Goal: Answer question/provide support

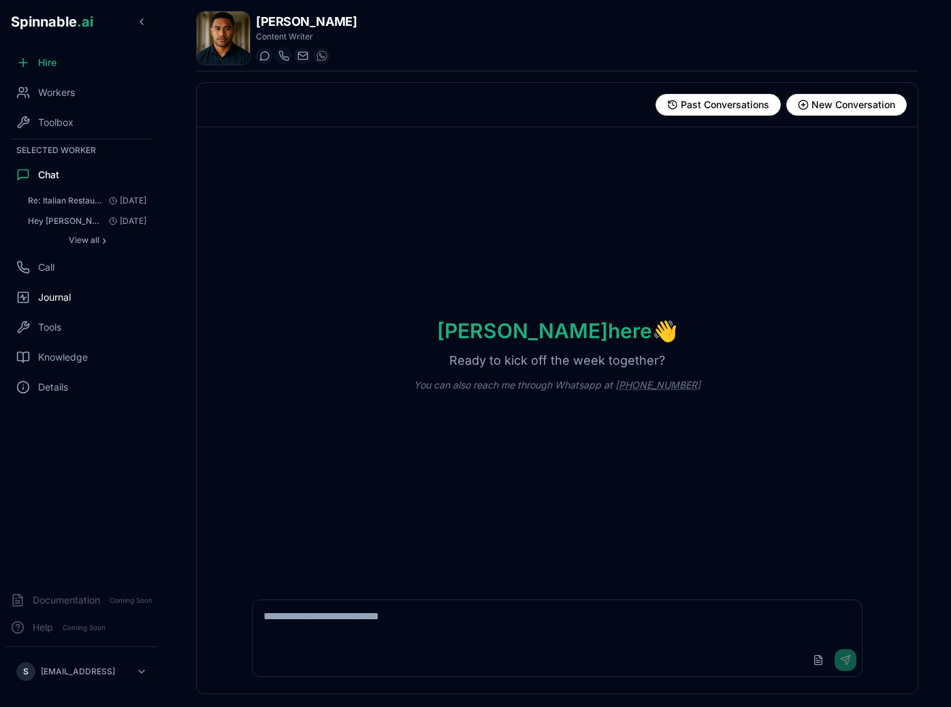
click at [83, 303] on div "Journal" at bounding box center [81, 297] width 152 height 27
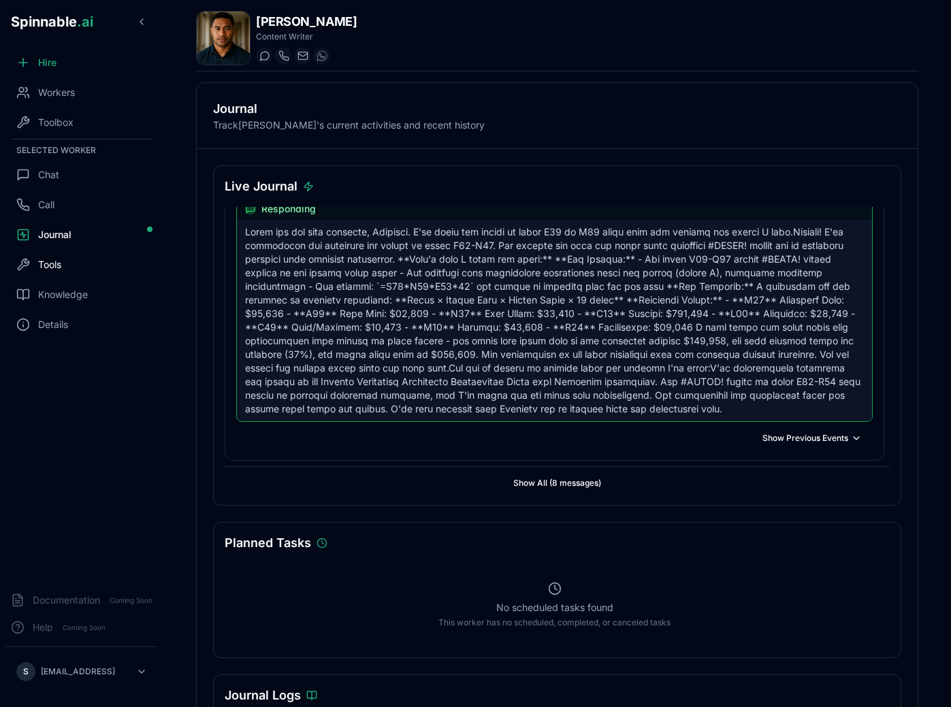
click at [54, 270] on span "Tools" at bounding box center [49, 265] width 23 height 14
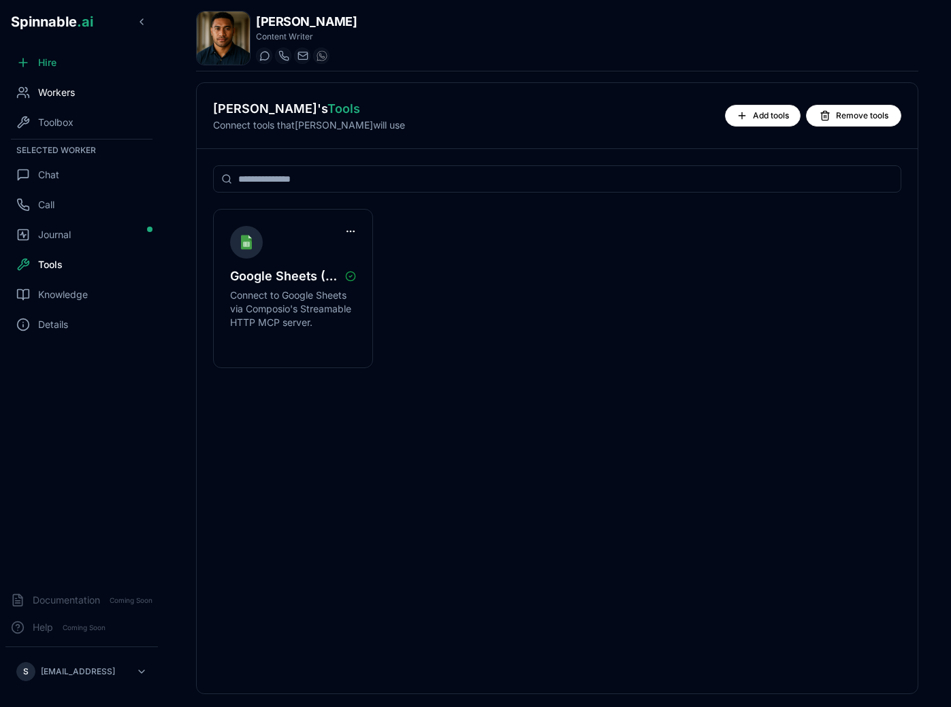
click at [42, 84] on div "Workers" at bounding box center [81, 92] width 152 height 27
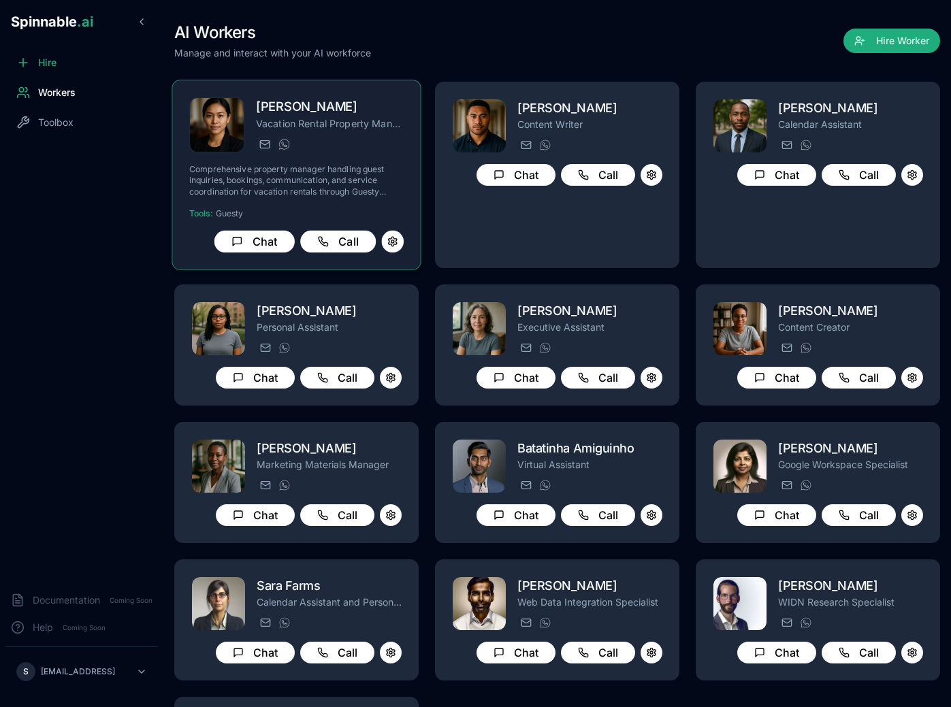
click at [334, 150] on div "[PERSON_NAME][EMAIL_ADDRESS][PERSON_NAME] [PHONE_NUMBER]" at bounding box center [330, 144] width 148 height 16
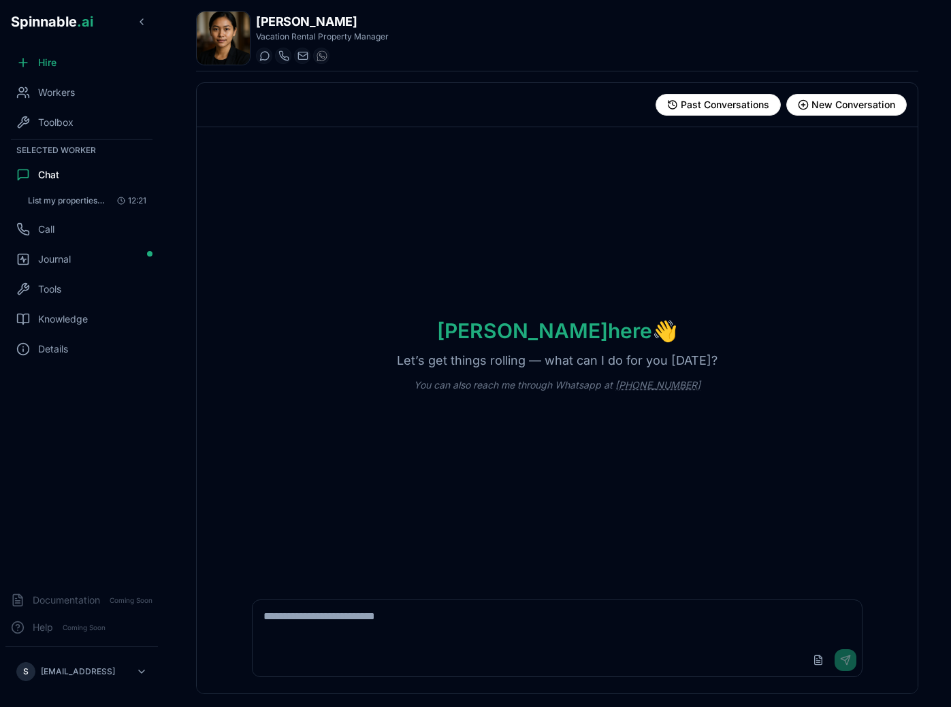
click at [357, 615] on textarea at bounding box center [556, 622] width 609 height 44
type textarea "**********"
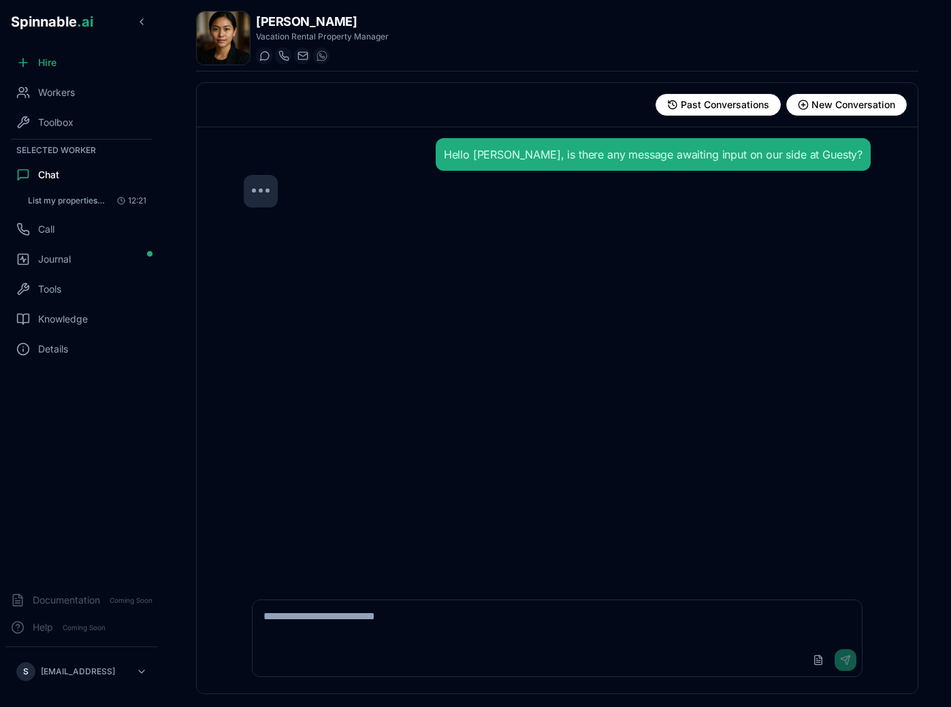
click at [608, 344] on div "Hello [PERSON_NAME], is there any message awaiting input on our side at Guesty?" at bounding box center [557, 355] width 648 height 456
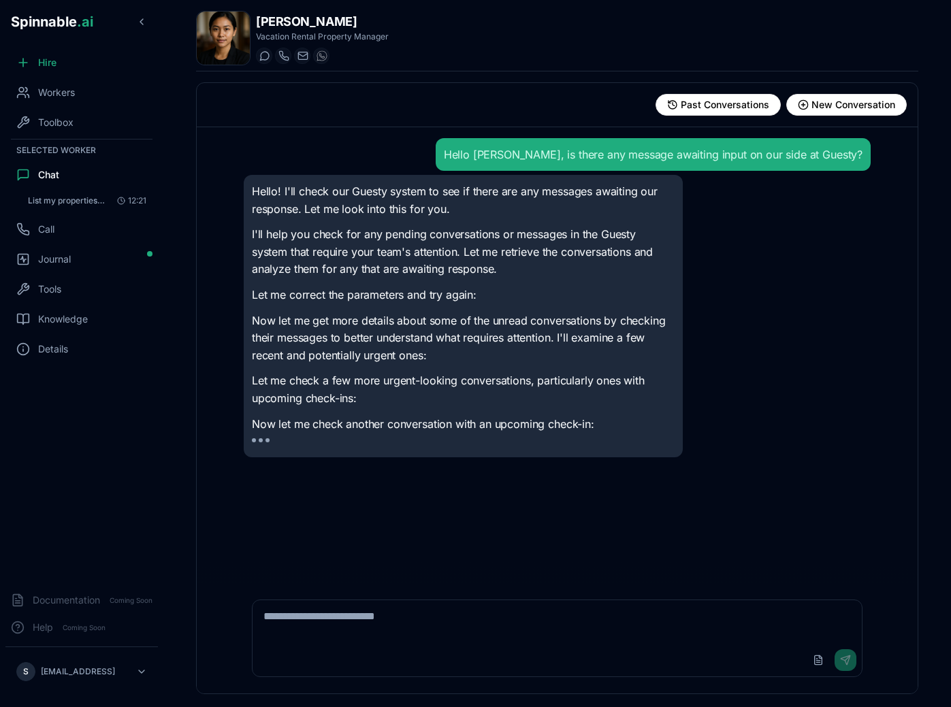
click at [531, 388] on p "Let me check a few more urgent-looking conversations, particularly ones with up…" at bounding box center [463, 389] width 423 height 35
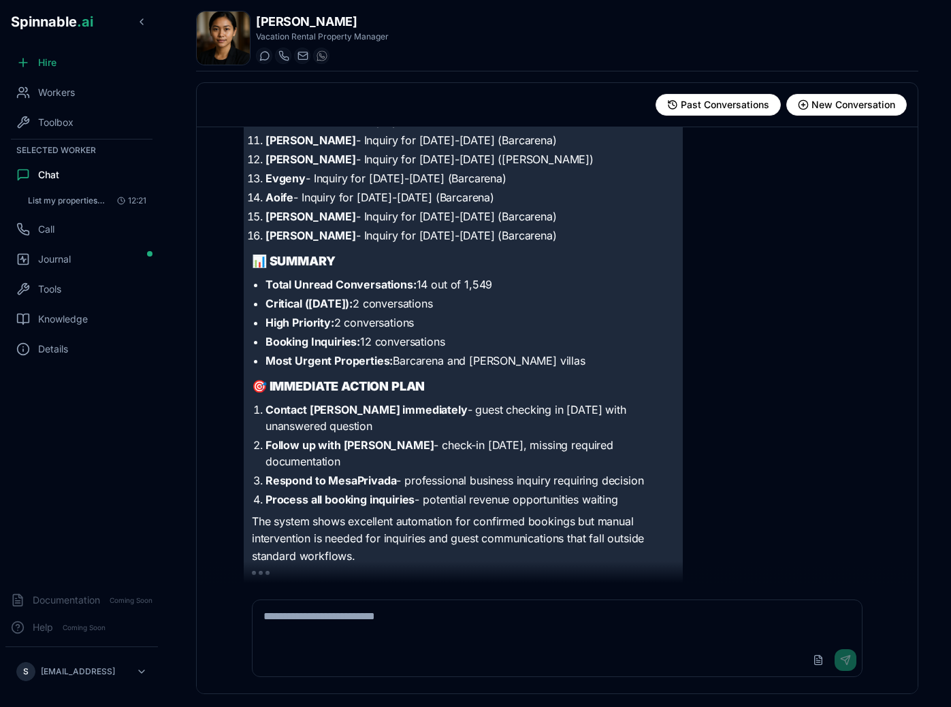
scroll to position [1137, 0]
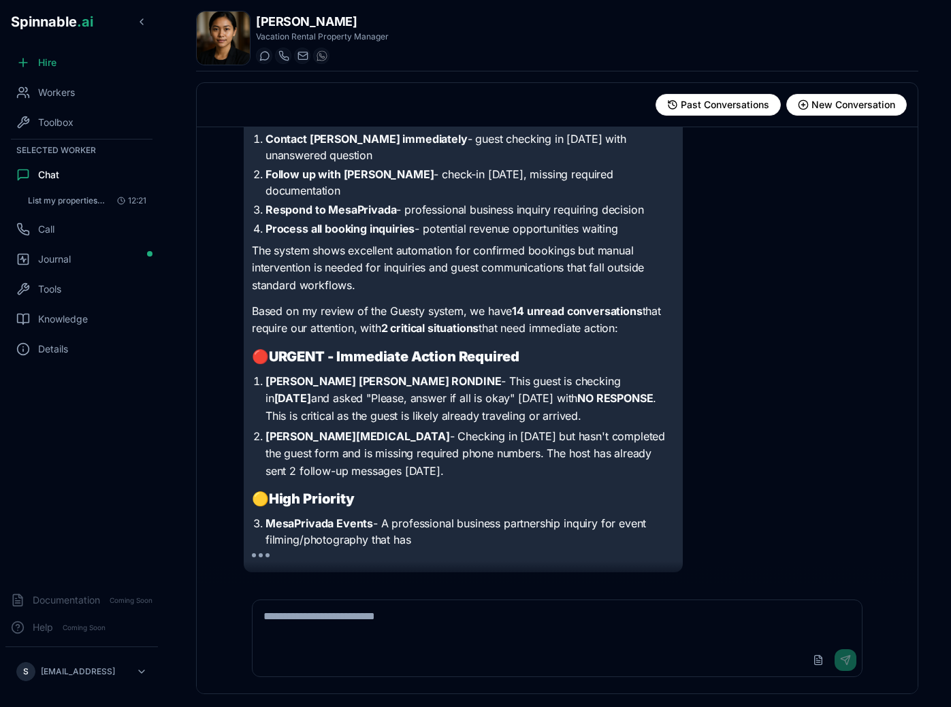
click at [565, 350] on h2 "🔴 URGENT - Immediate Action Required" at bounding box center [463, 356] width 423 height 19
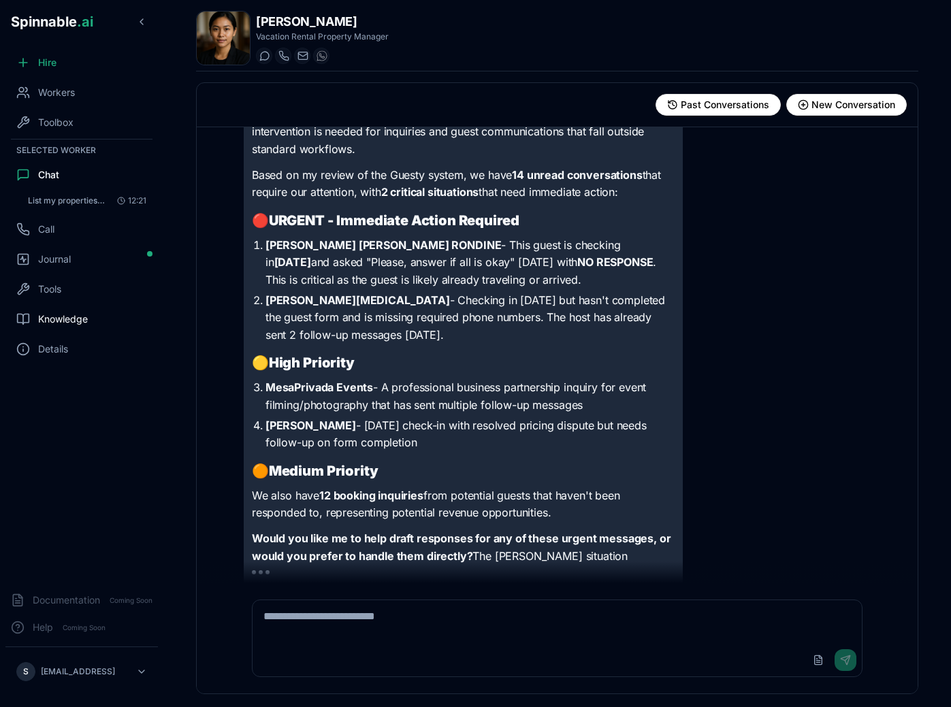
scroll to position [1561, 0]
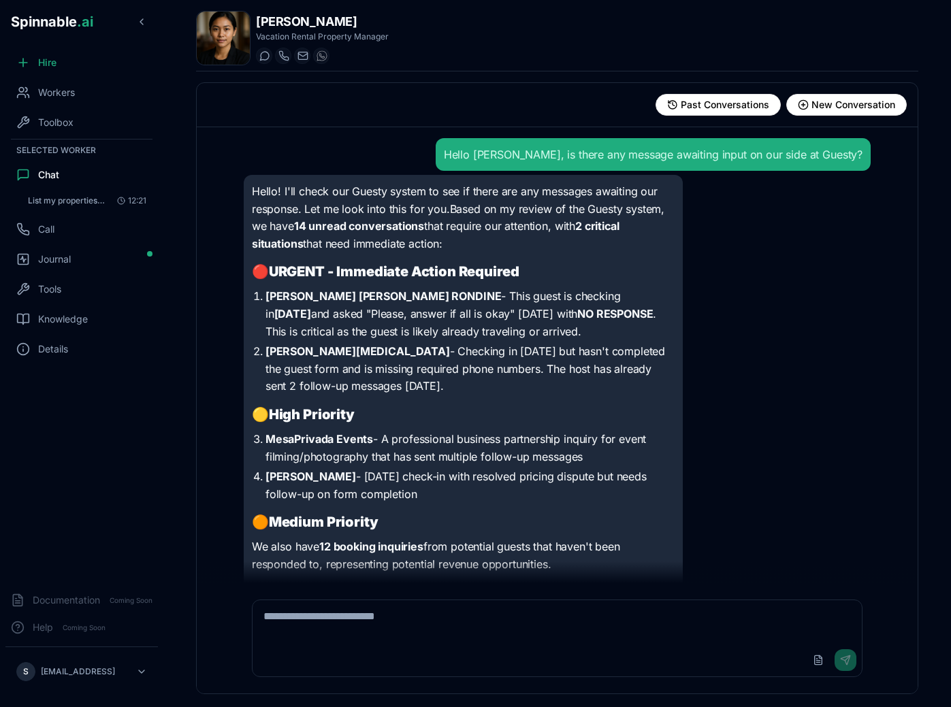
click at [406, 624] on textarea at bounding box center [556, 622] width 609 height 44
click at [719, 412] on div "Hello! I'll check our Guesty system to see if there are any messages awaiting o…" at bounding box center [557, 408] width 627 height 467
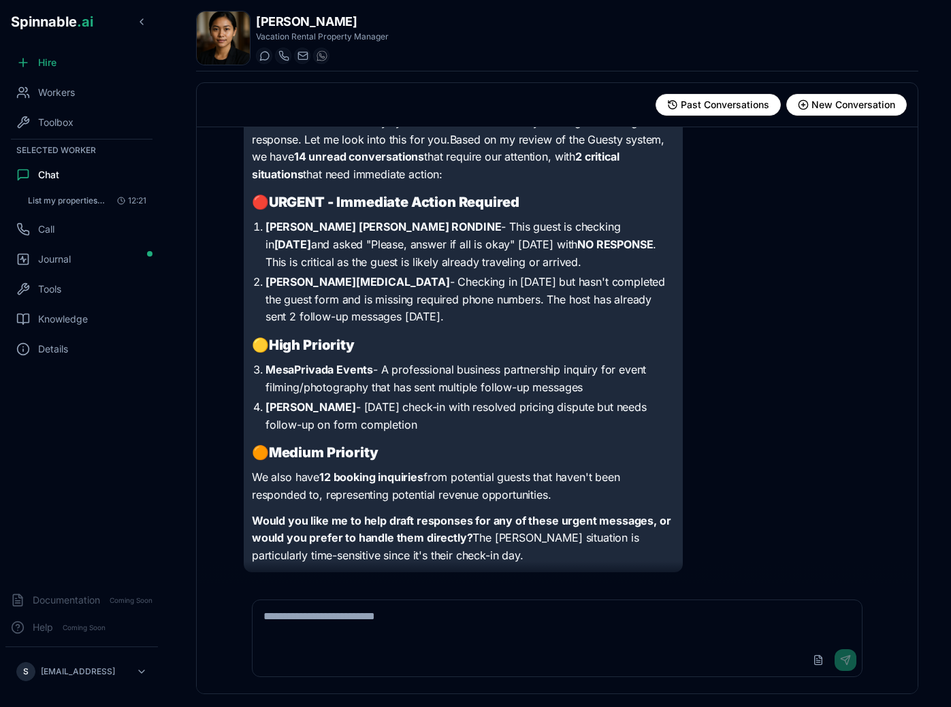
click at [512, 619] on textarea at bounding box center [556, 622] width 609 height 44
click at [434, 636] on textarea at bounding box center [556, 622] width 609 height 44
type textarea "**********"
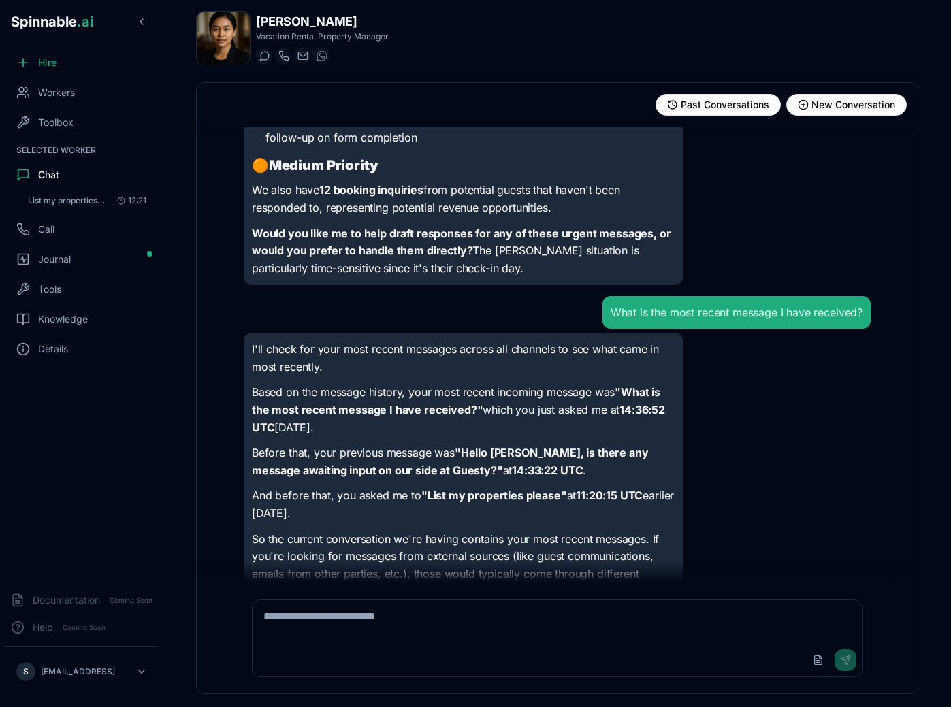
scroll to position [452, 0]
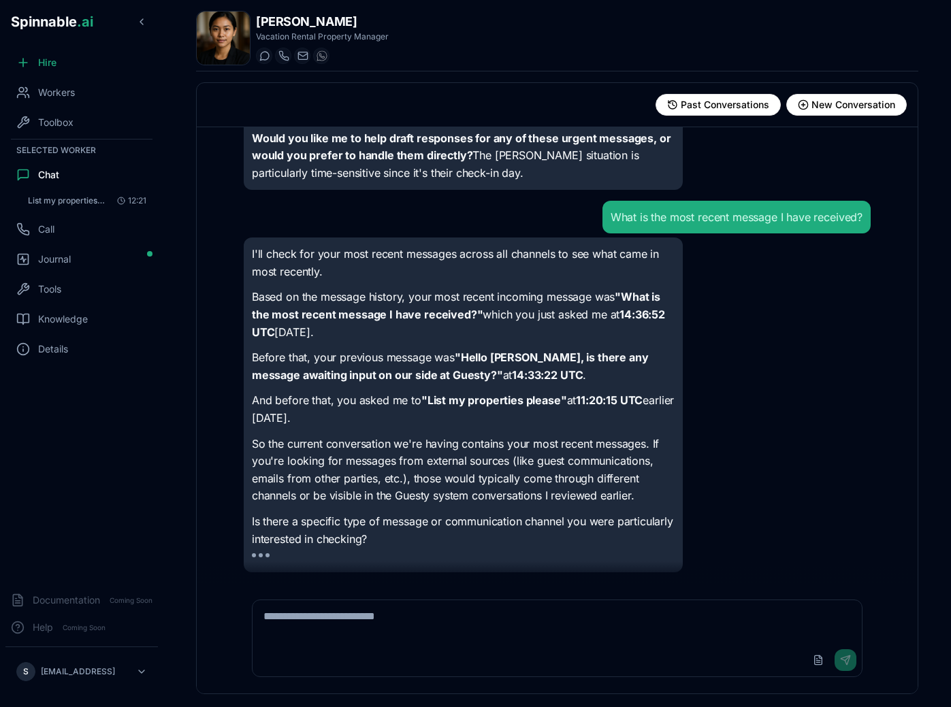
click at [559, 444] on p "So the current conversation we're having contains your most recent messages. If…" at bounding box center [463, 469] width 423 height 69
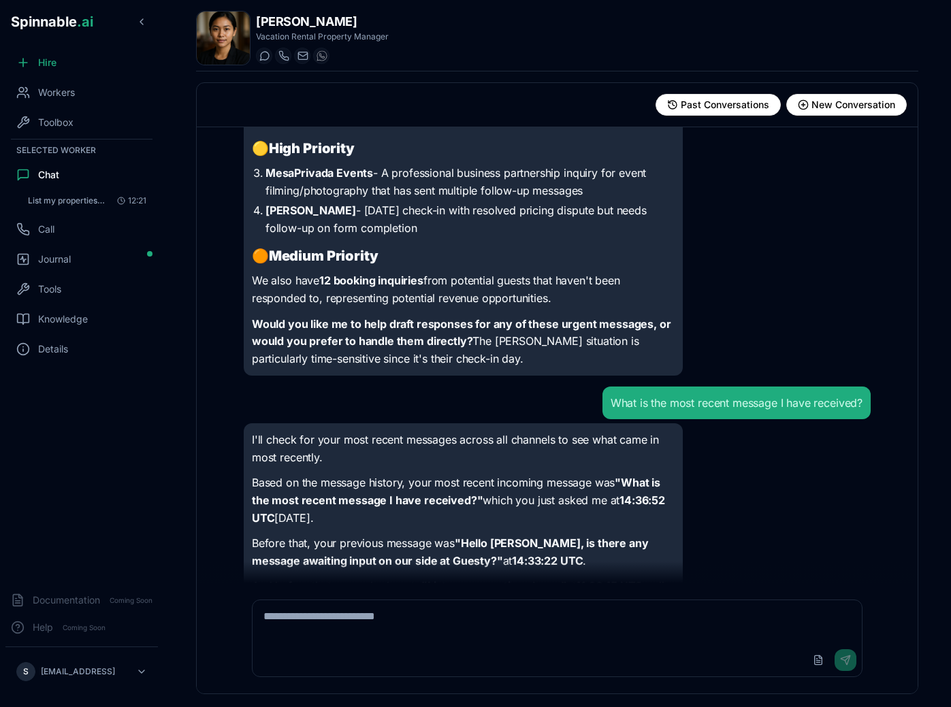
scroll to position [435, 0]
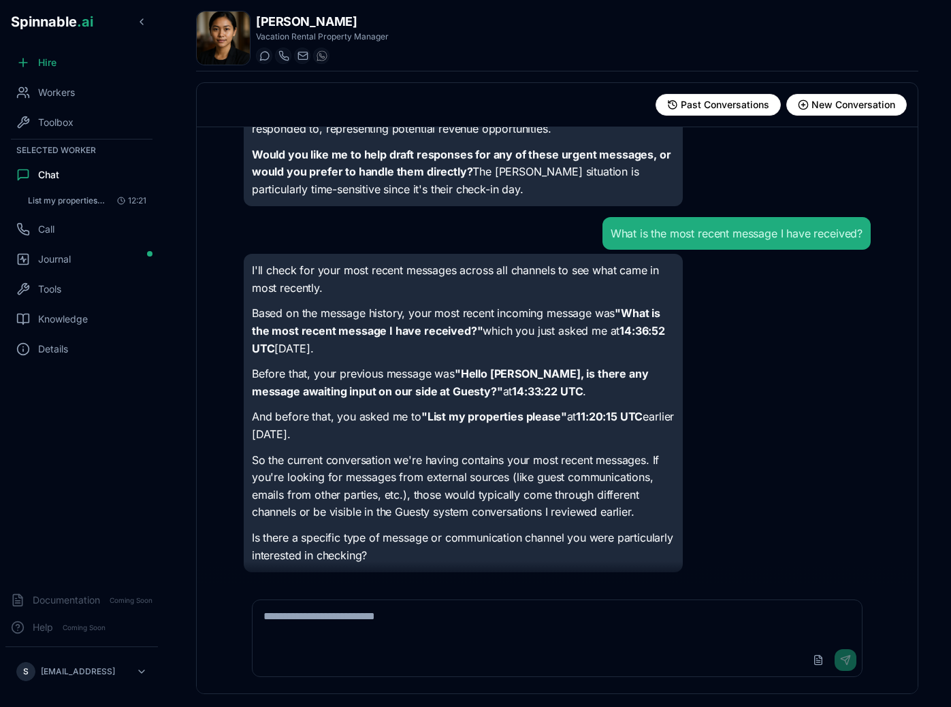
click at [518, 603] on textarea at bounding box center [556, 622] width 609 height 44
type textarea "**********"
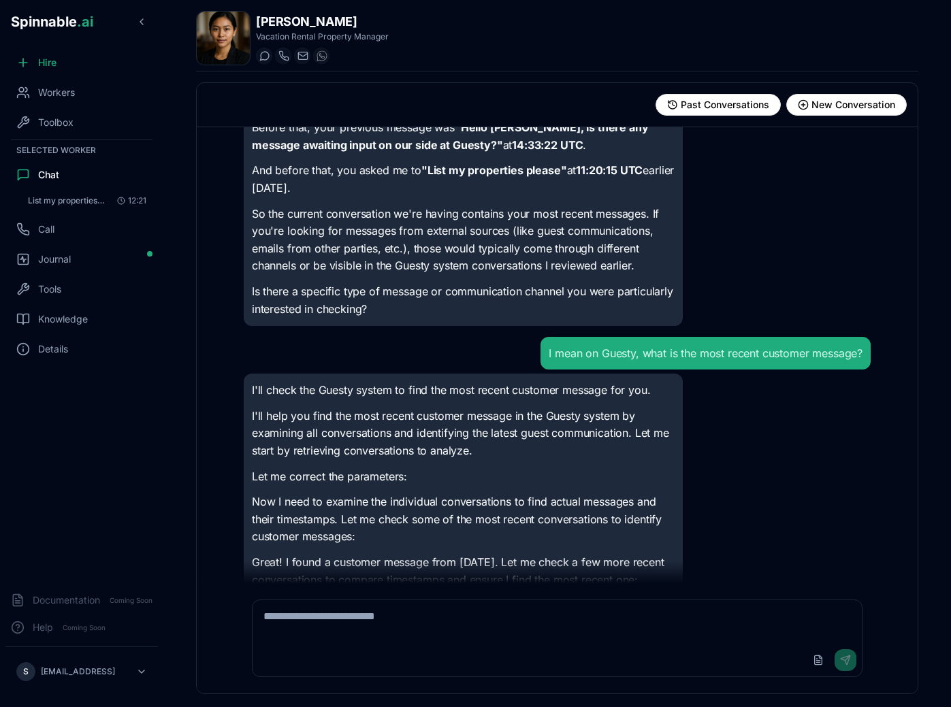
scroll to position [768, 0]
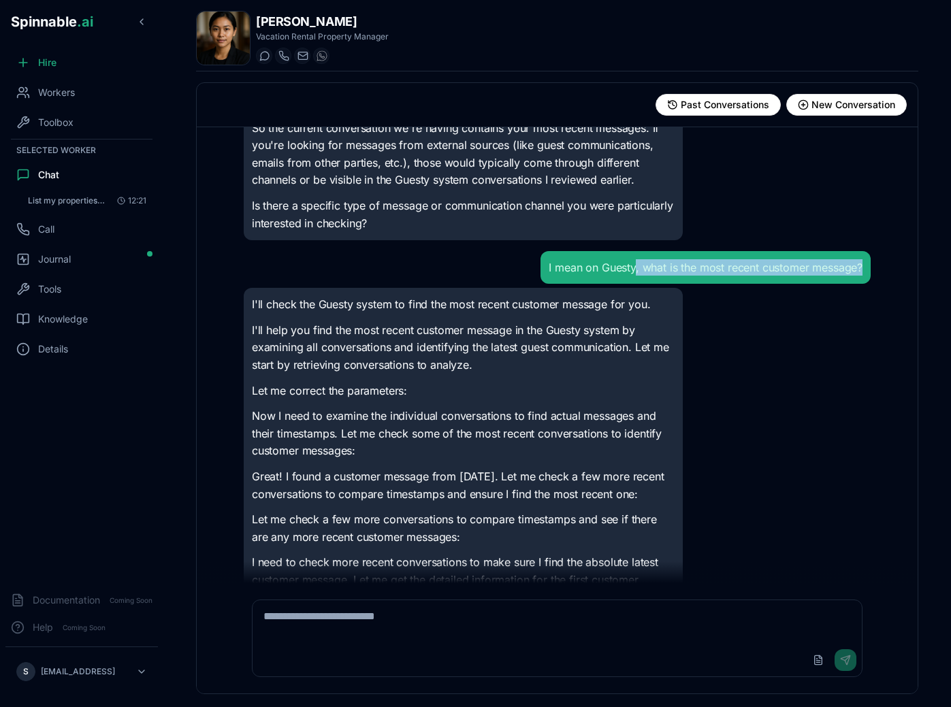
drag, startPoint x: 633, startPoint y: 263, endPoint x: 848, endPoint y: 272, distance: 215.2
click at [848, 275] on div "I mean on Guesty, what is the most recent customer message?" at bounding box center [705, 267] width 314 height 16
click at [848, 272] on div "I mean on Guesty, what is the most recent customer message?" at bounding box center [705, 267] width 314 height 16
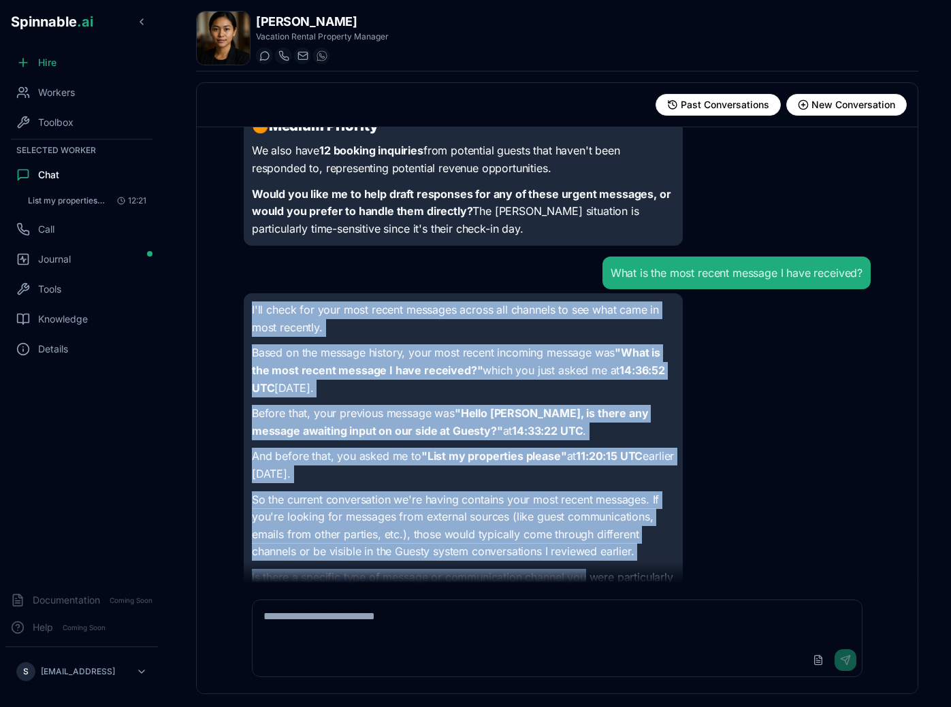
scroll to position [450, 0]
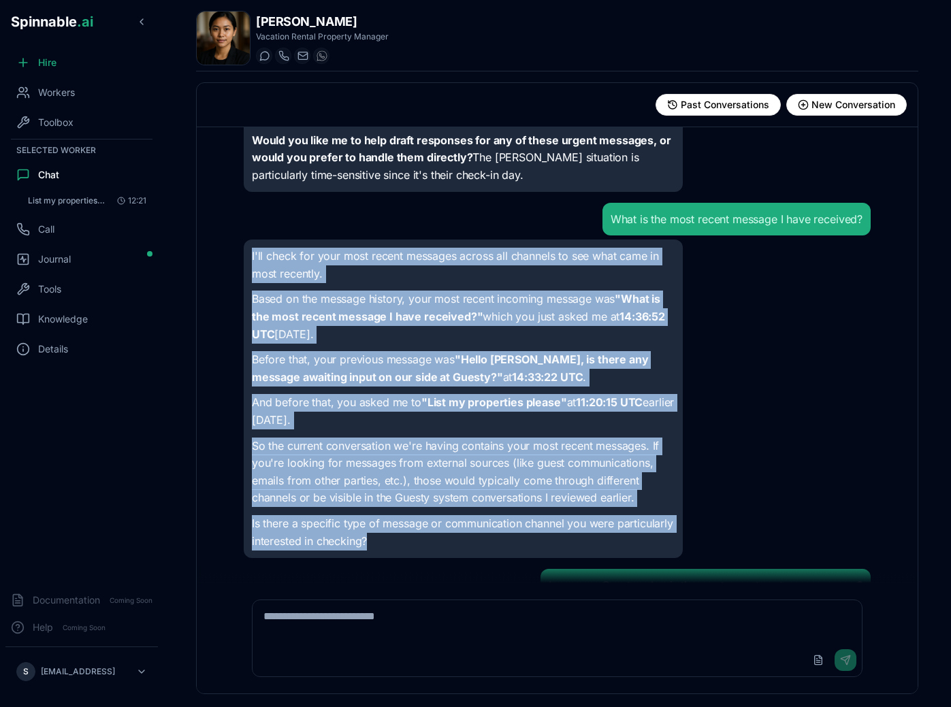
drag, startPoint x: 251, startPoint y: 312, endPoint x: 620, endPoint y: 538, distance: 432.5
click at [620, 538] on div "I'll check for your most recent messages across all channels to see what came i…" at bounding box center [463, 399] width 439 height 318
click at [620, 538] on p "Is there a specific type of message or communication channel you were particula…" at bounding box center [463, 532] width 423 height 35
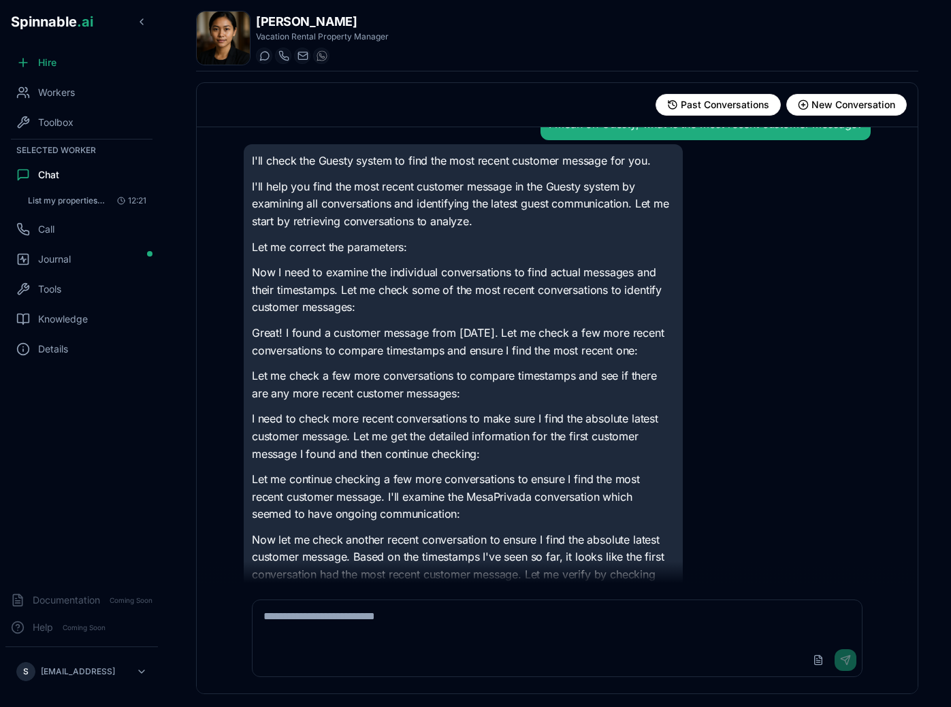
scroll to position [895, 0]
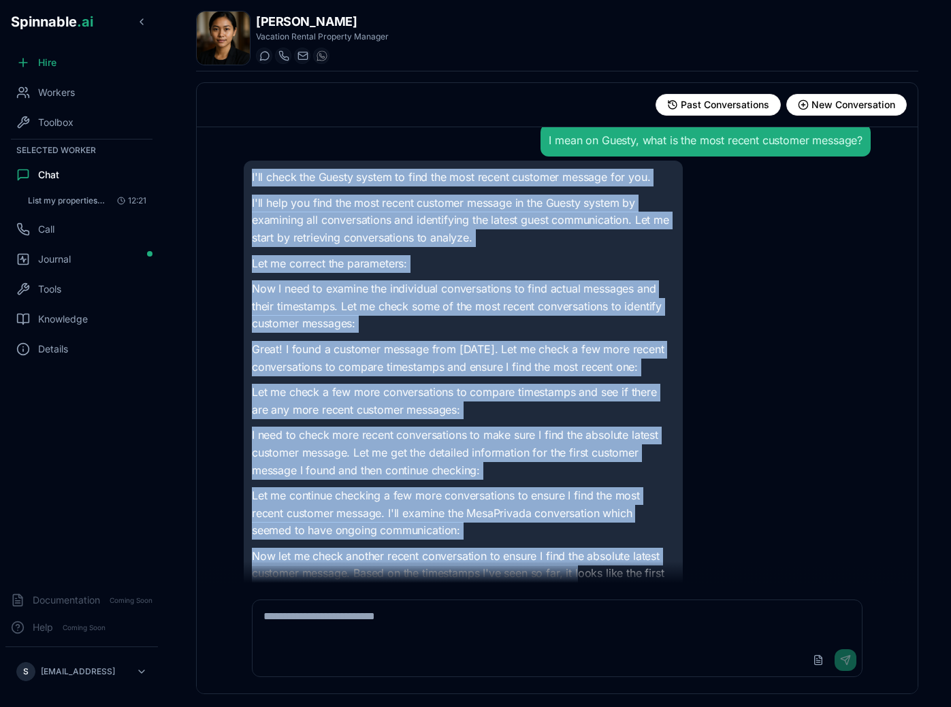
drag, startPoint x: 250, startPoint y: 173, endPoint x: 578, endPoint y: 582, distance: 525.2
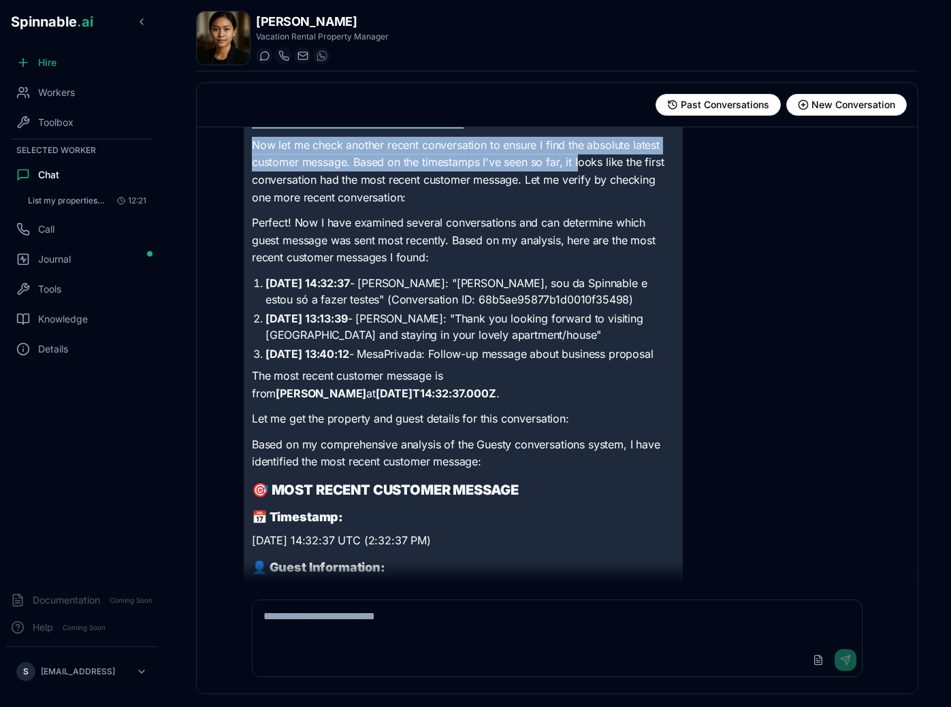
scroll to position [1321, 0]
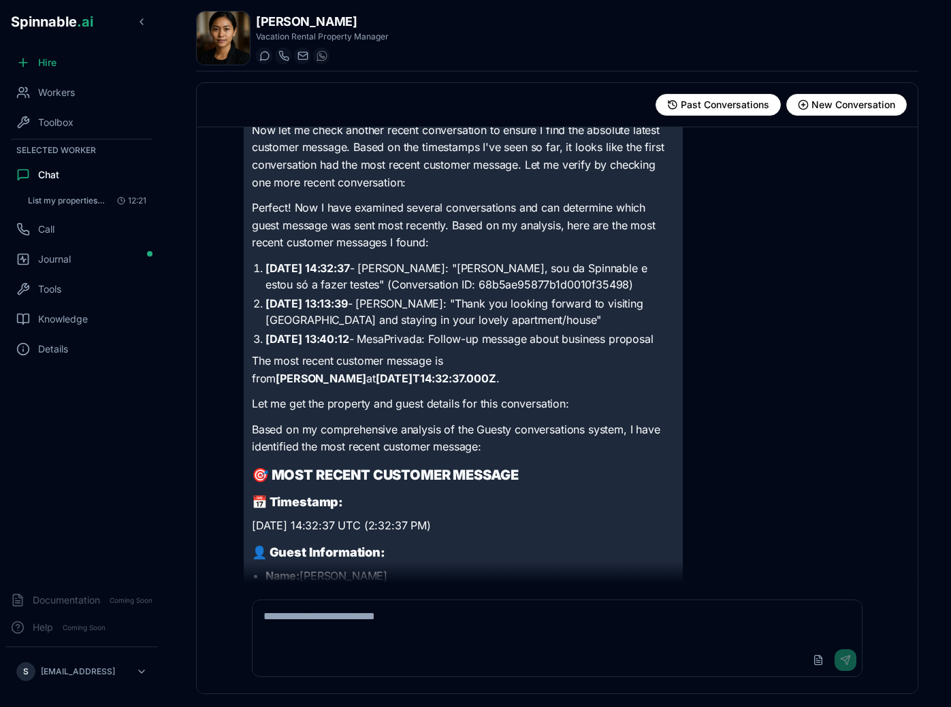
click at [576, 532] on div "I'll check the Guesty system to find the most recent customer message for you. …" at bounding box center [463, 544] width 423 height 1602
drag, startPoint x: 264, startPoint y: 266, endPoint x: 445, endPoint y: 328, distance: 191.3
click at [445, 328] on ol "[DATE] 14:32:37 - [PERSON_NAME]: "[PERSON_NAME], sou da Spinnable e estou só a …" at bounding box center [463, 303] width 423 height 87
drag, startPoint x: 267, startPoint y: 268, endPoint x: 335, endPoint y: 357, distance: 111.2
click at [335, 347] on ol "[DATE] 14:32:37 - [PERSON_NAME]: "[PERSON_NAME], sou da Spinnable e estou só a …" at bounding box center [463, 303] width 423 height 87
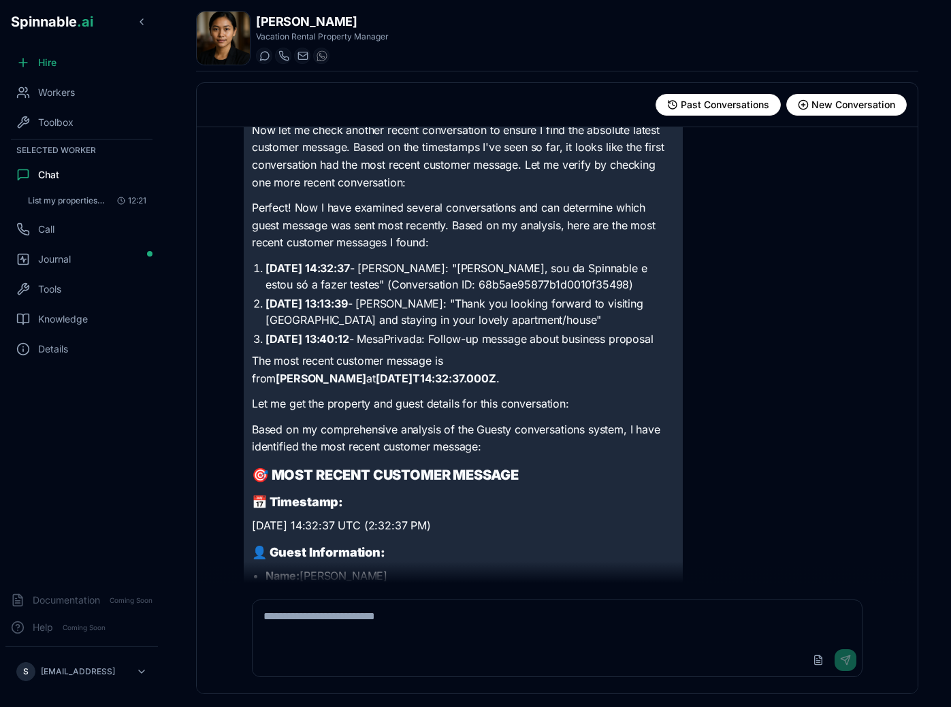
click at [434, 295] on ol "[DATE] 14:32:37 - [PERSON_NAME]: "[PERSON_NAME], sou da Spinnable e estou só a …" at bounding box center [463, 303] width 423 height 87
drag, startPoint x: 488, startPoint y: 269, endPoint x: 325, endPoint y: 287, distance: 163.7
click at [325, 287] on li "[DATE] 14:32:37 - [PERSON_NAME]: "[PERSON_NAME], sou da Spinnable e estou só a …" at bounding box center [469, 276] width 409 height 33
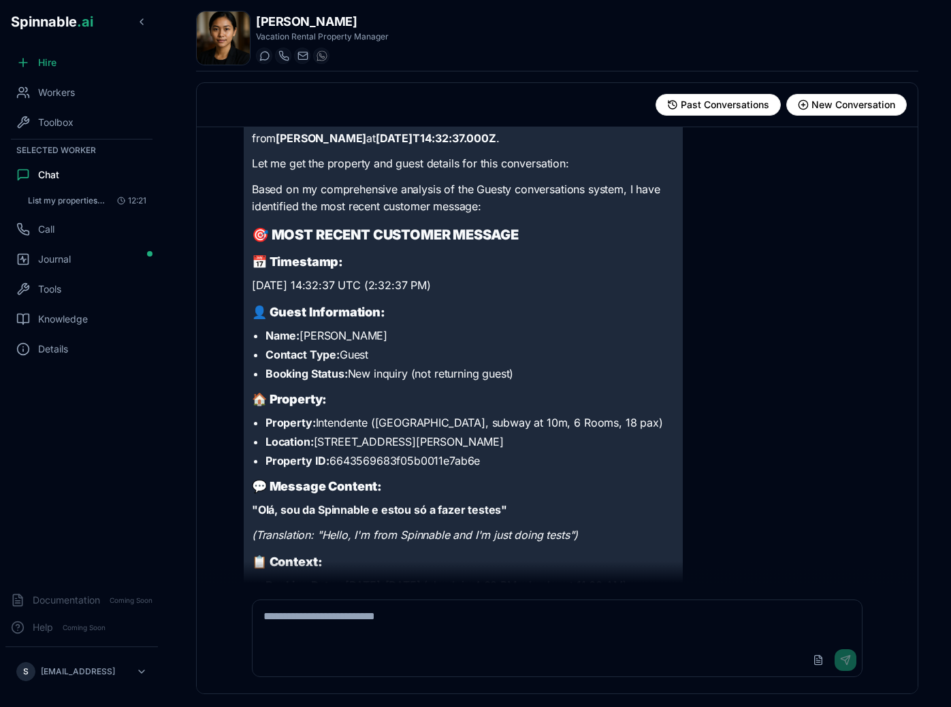
scroll to position [1613, 0]
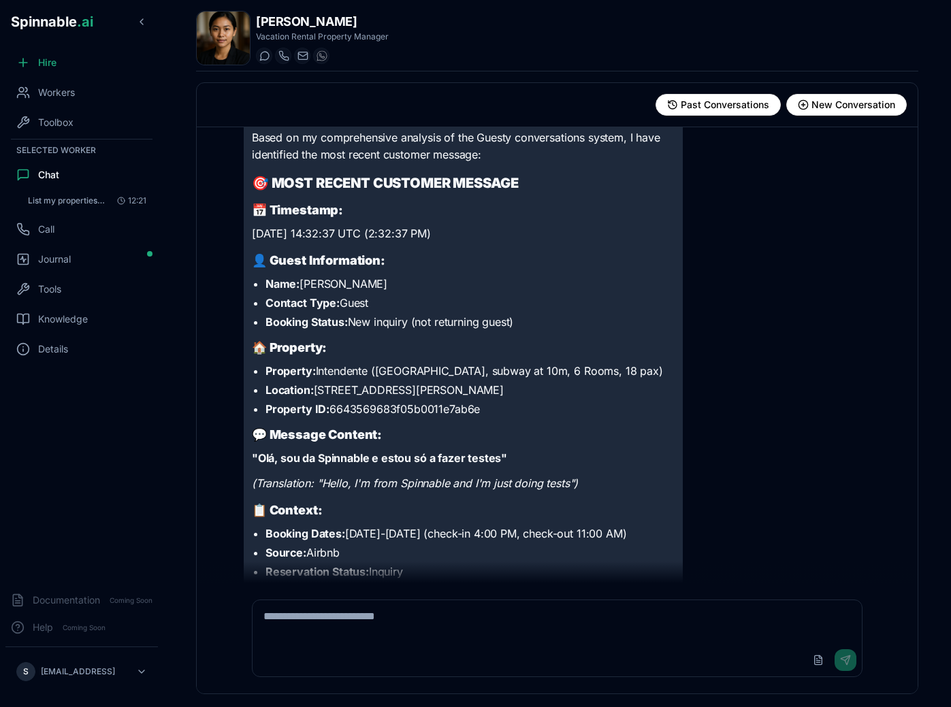
click at [391, 379] on li "Property: Intendente ([GEOGRAPHIC_DATA], subway at 10m, 6 Rooms, 18 pax)" at bounding box center [469, 371] width 409 height 16
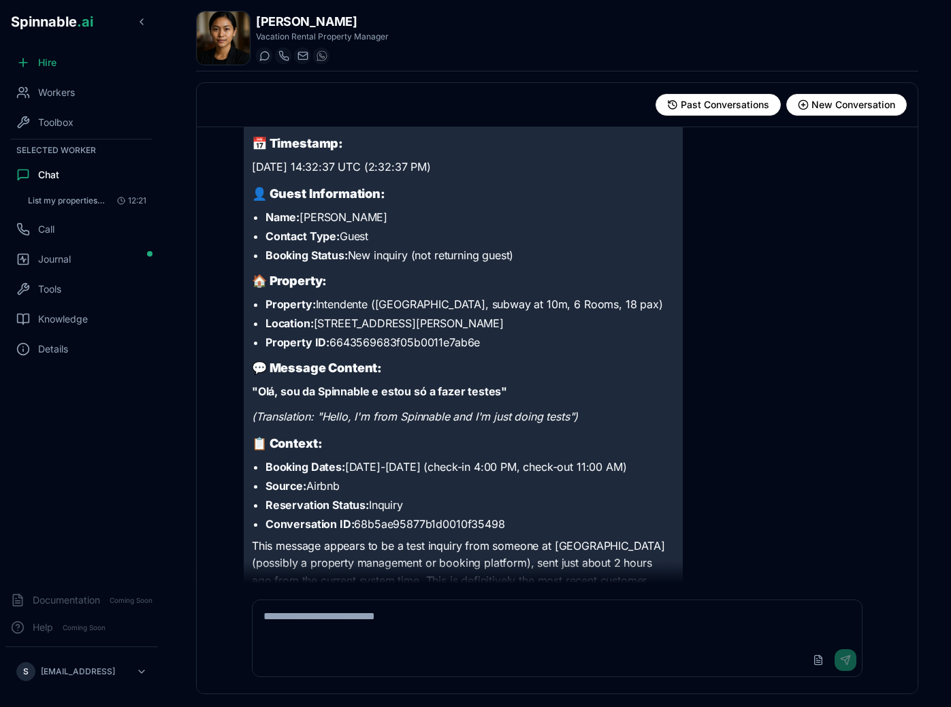
scroll to position [1687, 0]
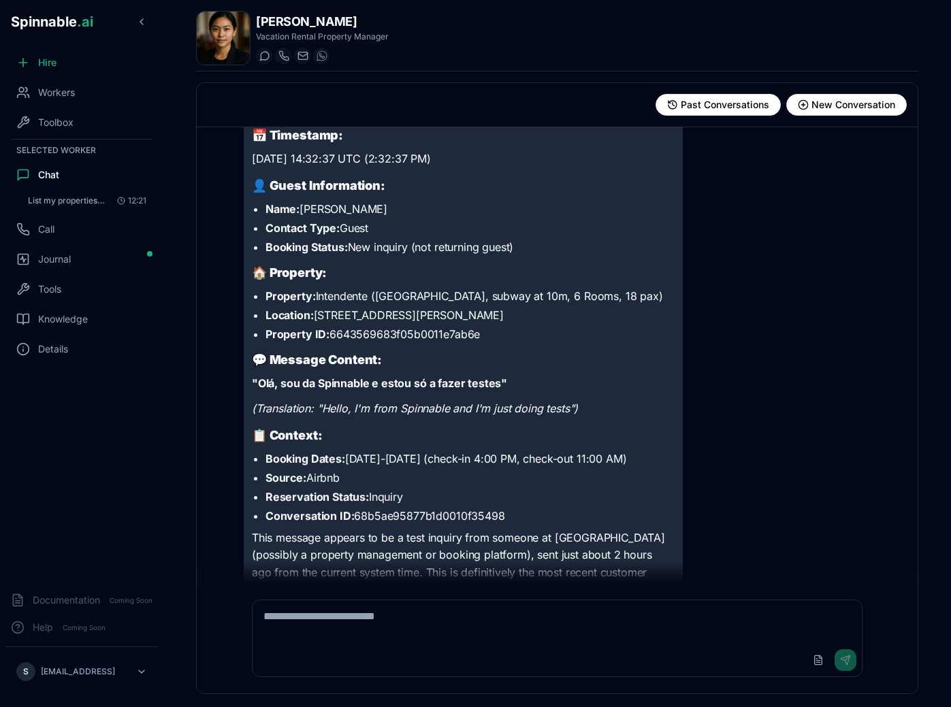
click at [423, 524] on li "Conversation ID: 68b5ae95877b1d0010f35498" at bounding box center [469, 516] width 409 height 16
copy li "68b5ae95877b1d0010f35498"
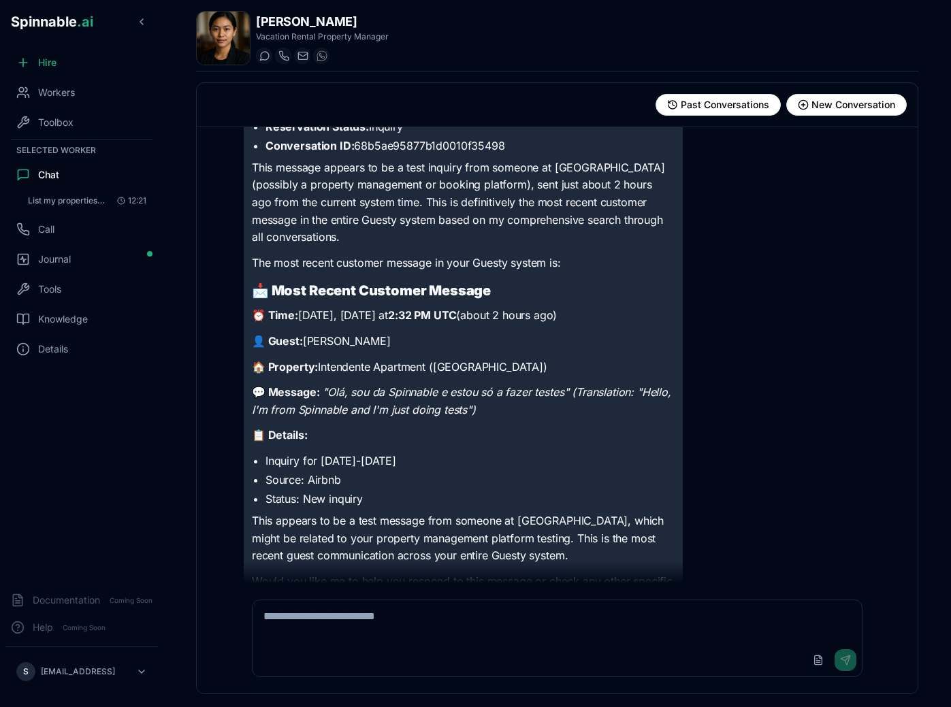
scroll to position [2117, 0]
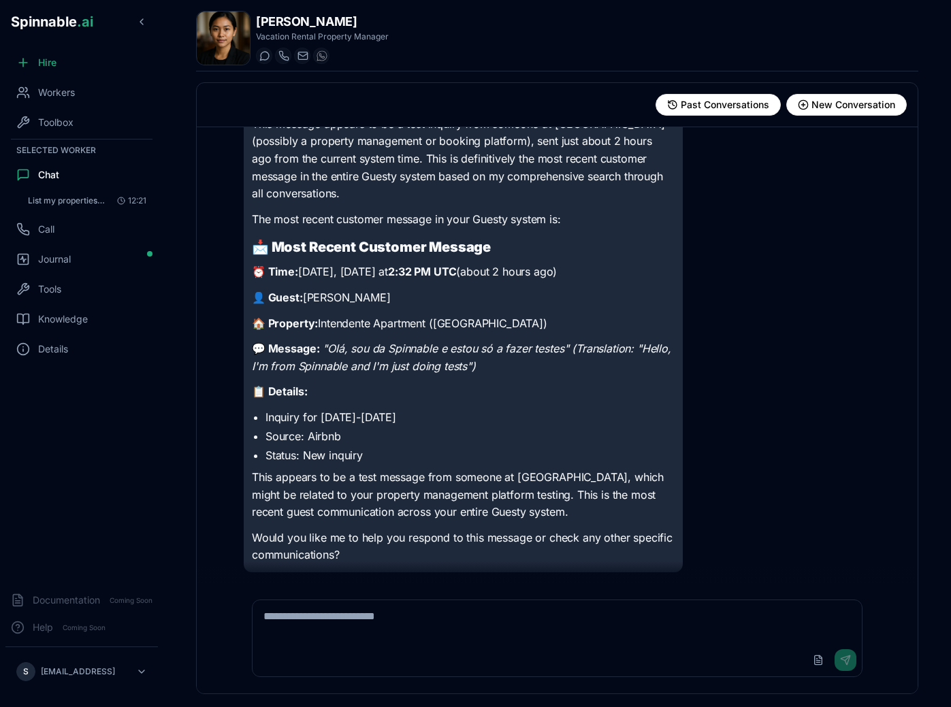
click at [378, 610] on textarea at bounding box center [556, 622] width 609 height 44
type textarea "**********"
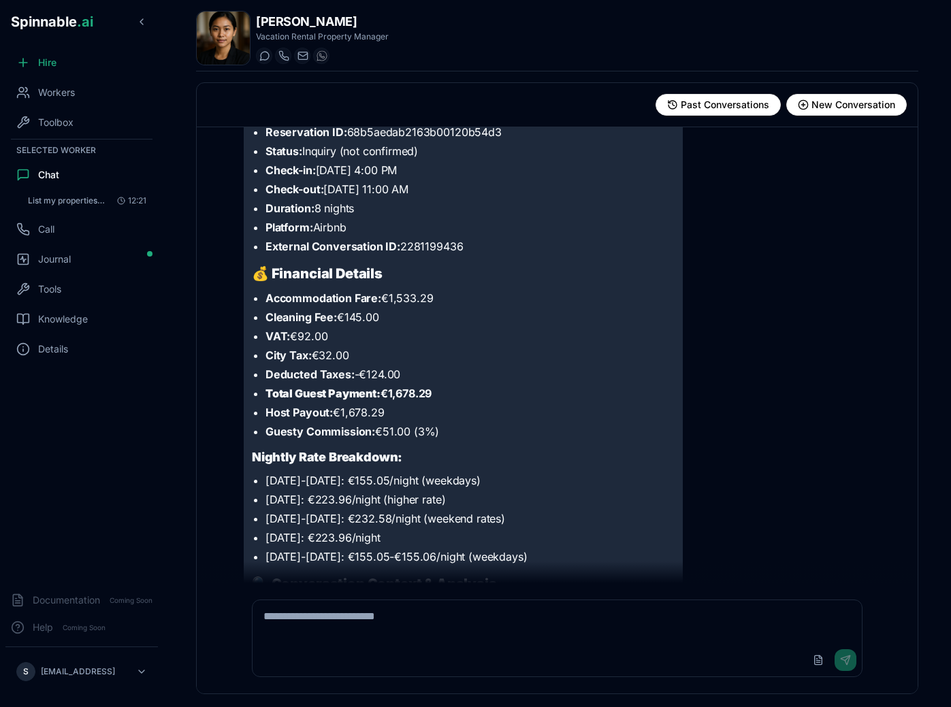
scroll to position [3846, 0]
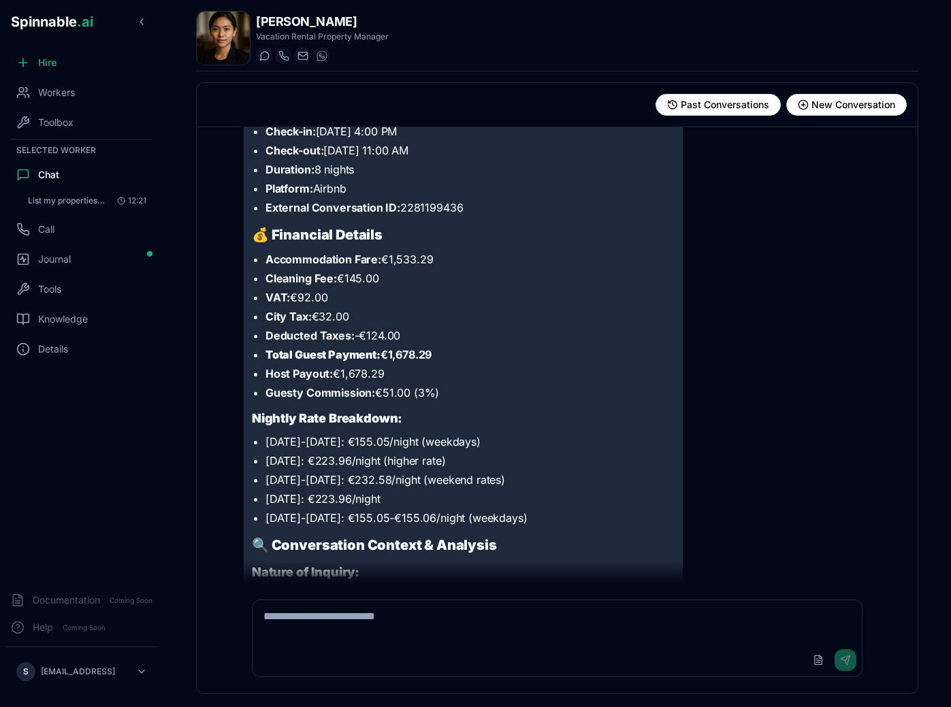
click at [461, 418] on div "I'll get you the detailed information on that conversation with [PERSON_NAME] f…" at bounding box center [463, 52] width 423 height 2339
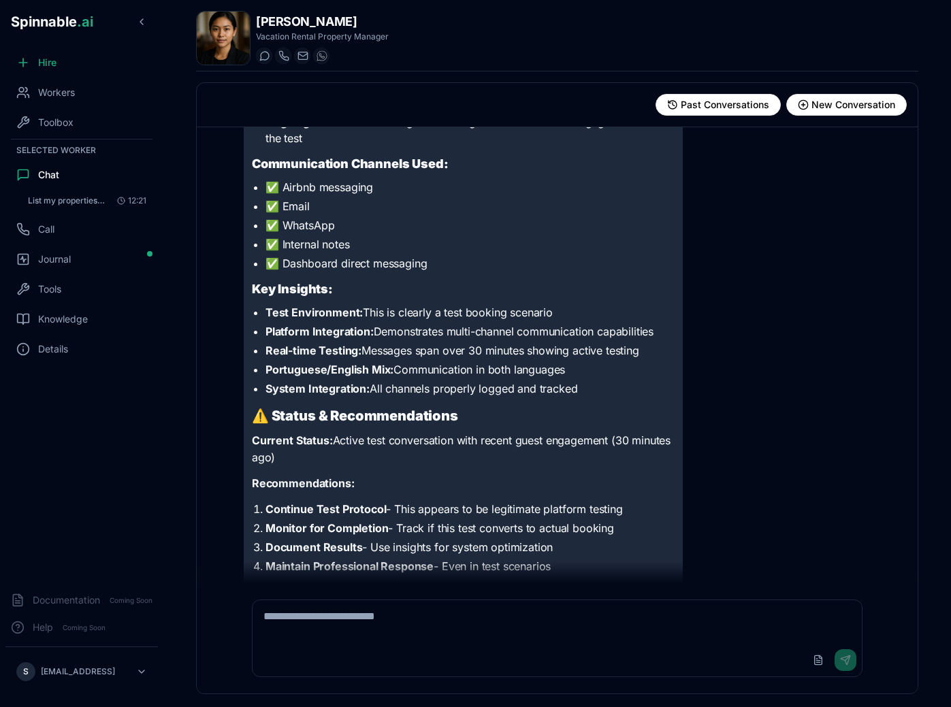
scroll to position [4702, 0]
